Goal: Book appointment/travel/reservation

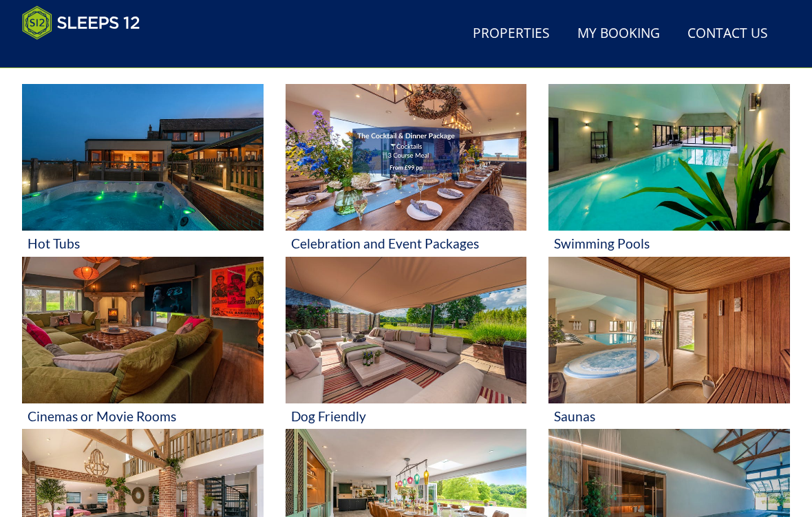
scroll to position [604, 0]
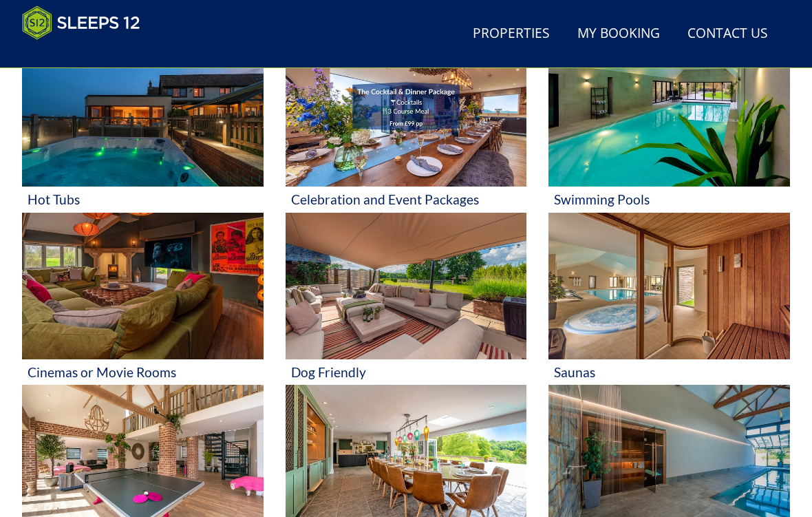
click at [412, 306] on img at bounding box center [407, 286] width 242 height 147
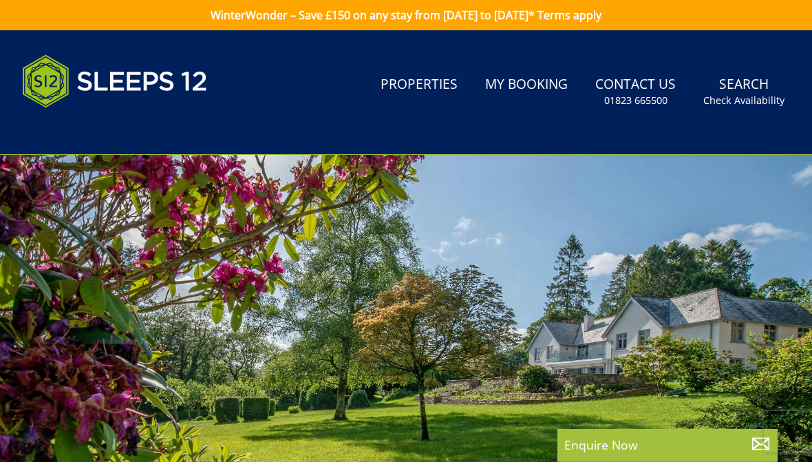
click at [746, 91] on link "Search Check Availability" at bounding box center [744, 92] width 92 height 45
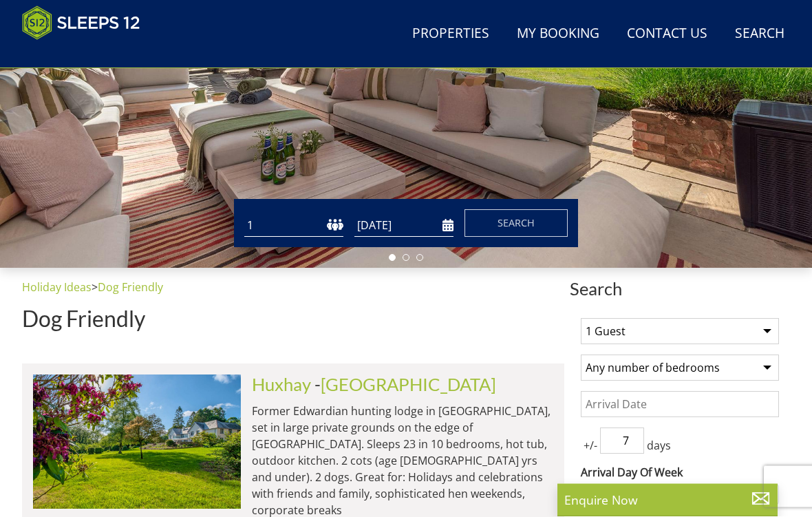
scroll to position [326, 0]
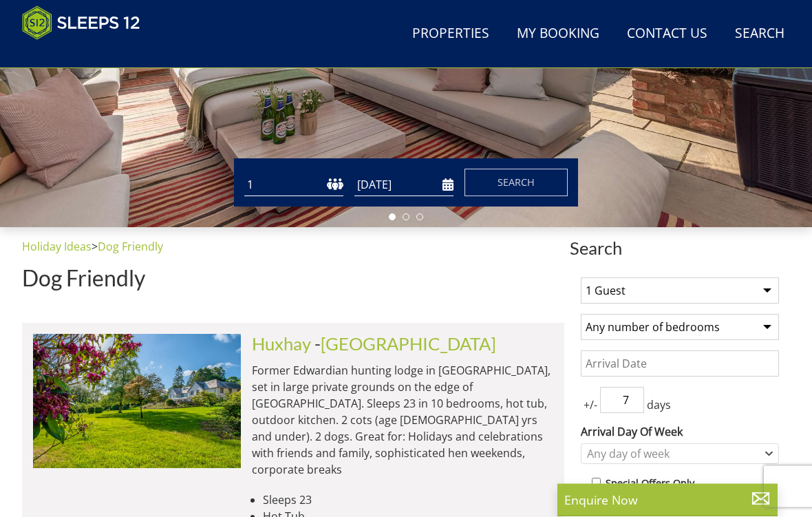
click at [774, 294] on select "1 Guest 2 Guests 3 Guests 4 Guests 5 Guests 6 Guests 7 Guests 8 Guests 9 Guests…" at bounding box center [680, 291] width 198 height 26
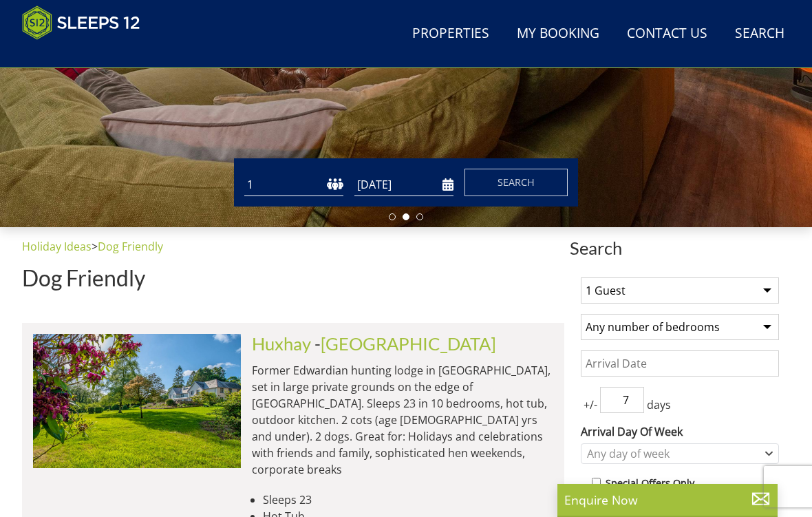
select select "11"
click at [771, 330] on select "Any number of bedrooms 4 Bedrooms 5 Bedrooms 6 Bedrooms 7 Bedrooms 8 Bedrooms 9…" at bounding box center [680, 327] width 198 height 26
select select "6"
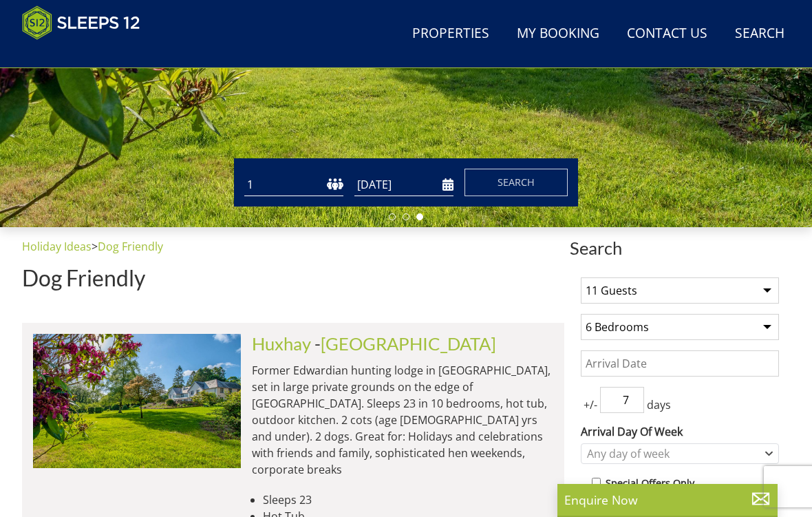
click at [632, 403] on input "7" at bounding box center [622, 400] width 44 height 26
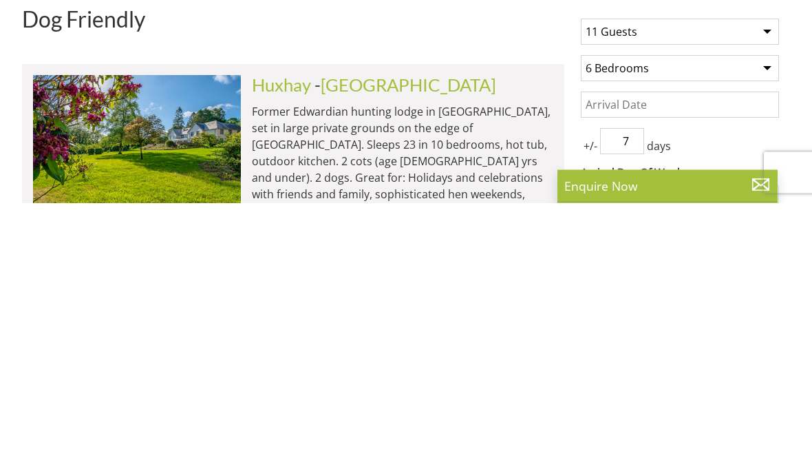
click at [664, 351] on input "Date" at bounding box center [680, 364] width 198 height 26
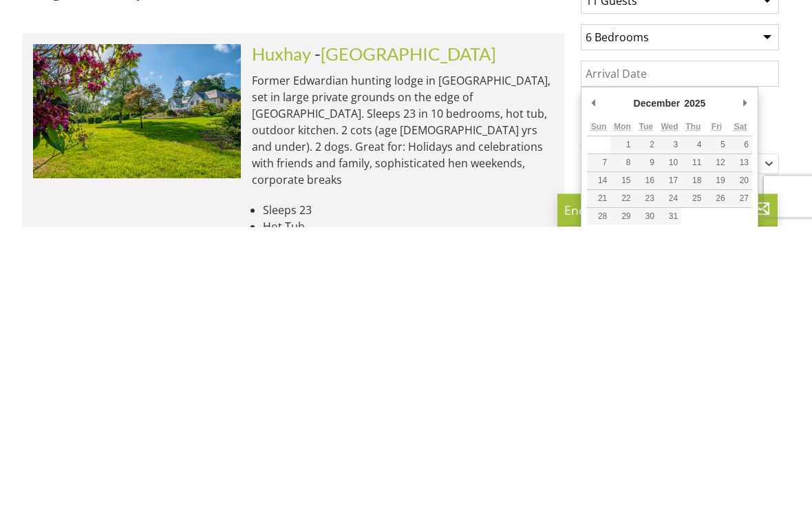
type input "[DATE]"
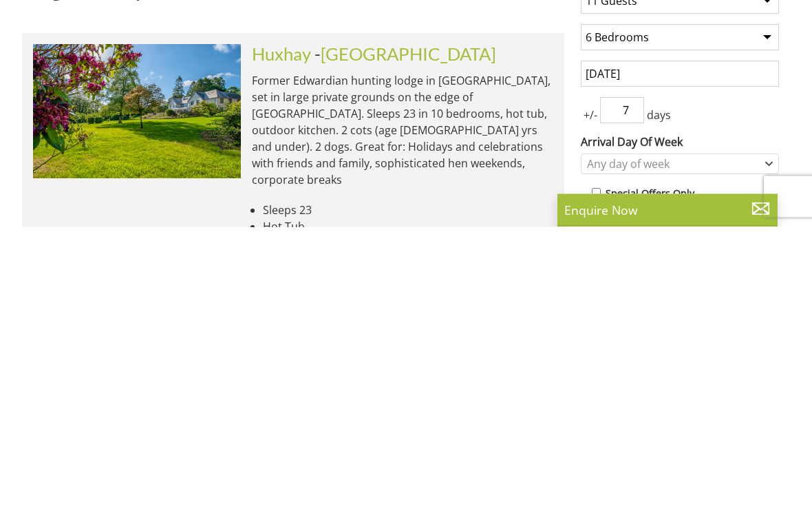
scroll to position [616, 0]
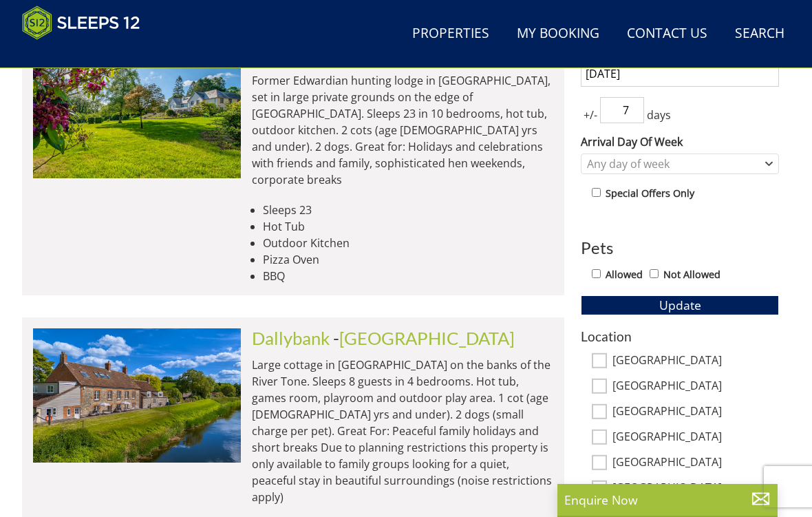
click at [642, 114] on input "7" at bounding box center [622, 110] width 44 height 26
type input "0"
click at [781, 99] on div "1 Guest 2 Guests 3 Guests 4 Guests 5 Guests 6 Guests 7 Guests 8 Guests 9 Guests…" at bounding box center [680, 328] width 220 height 702
click at [770, 164] on icon "Combobox" at bounding box center [769, 163] width 6 height 3
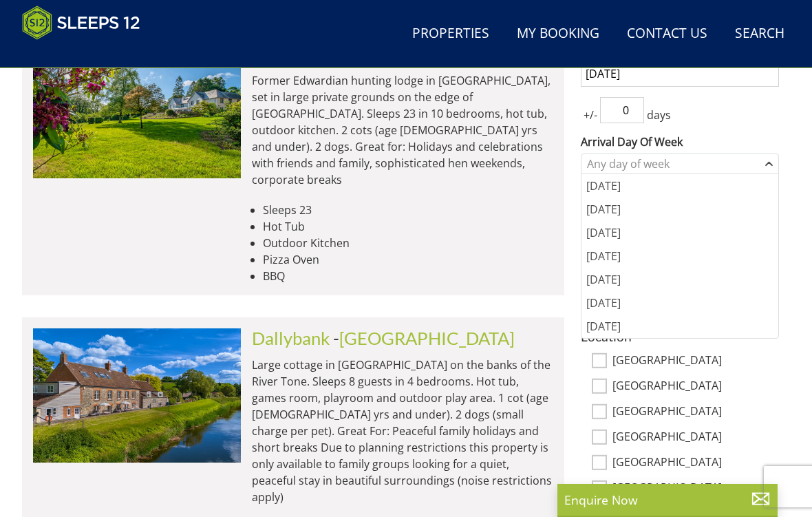
click at [640, 263] on div "[DATE]" at bounding box center [680, 255] width 197 height 23
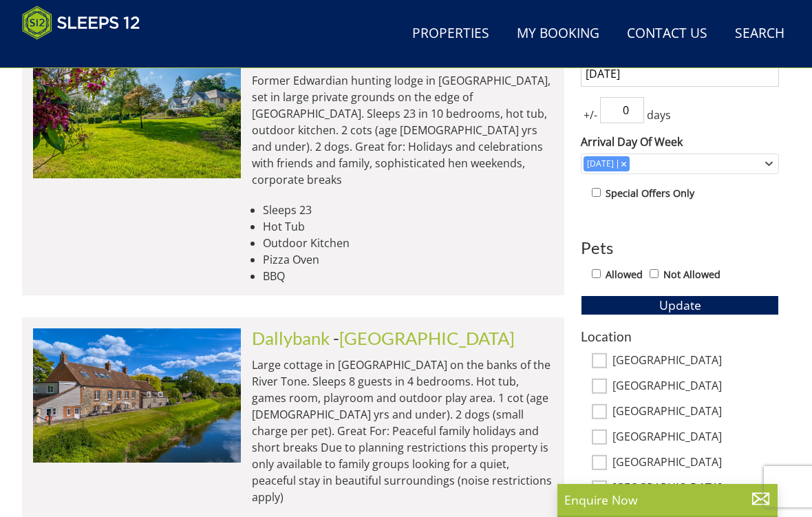
click at [601, 277] on input "Allowed" at bounding box center [596, 273] width 9 height 9
checkbox input "true"
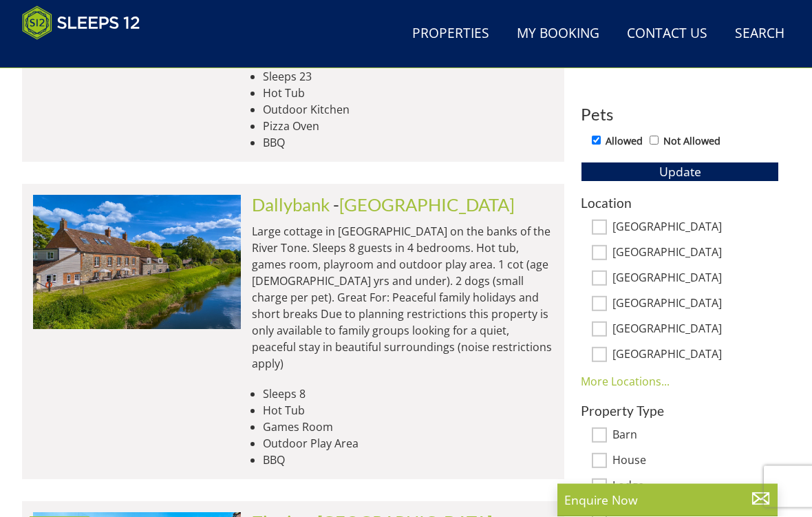
scroll to position [750, 0]
click at [629, 382] on link "More Locations..." at bounding box center [625, 381] width 89 height 15
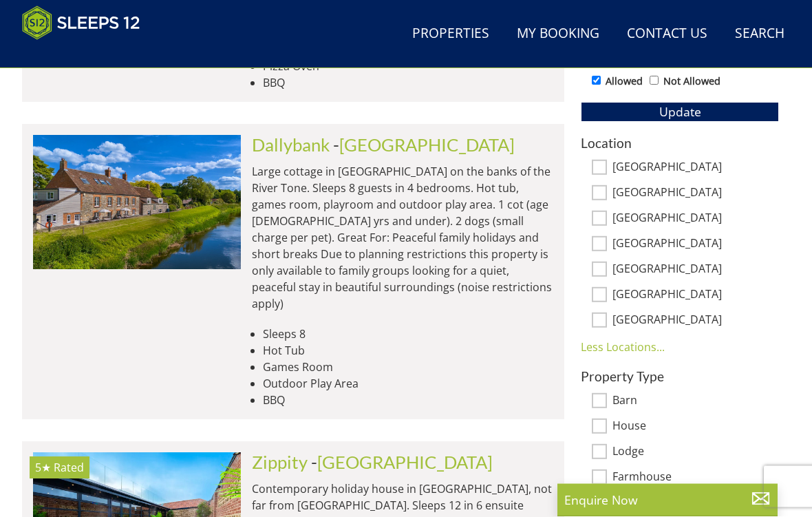
scroll to position [812, 0]
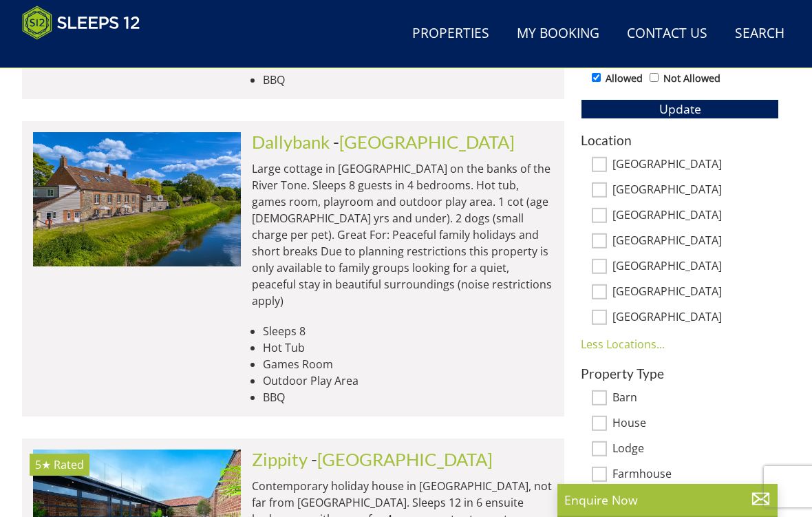
click at [602, 217] on input "[GEOGRAPHIC_DATA]" at bounding box center [599, 215] width 15 height 15
checkbox input "true"
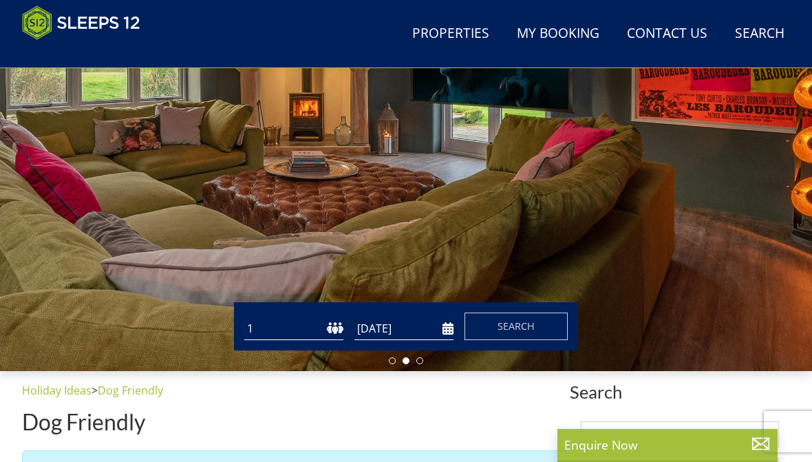
scroll to position [0, 0]
